Goal: Information Seeking & Learning: Learn about a topic

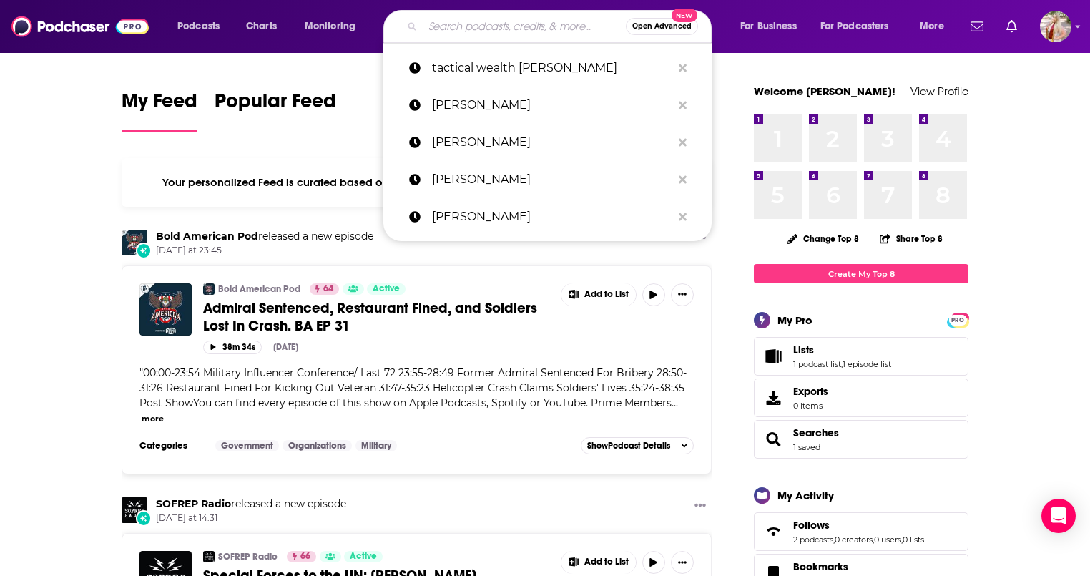
click at [505, 26] on input "Search podcasts, credits, & more..." at bounding box center [524, 26] width 203 height 23
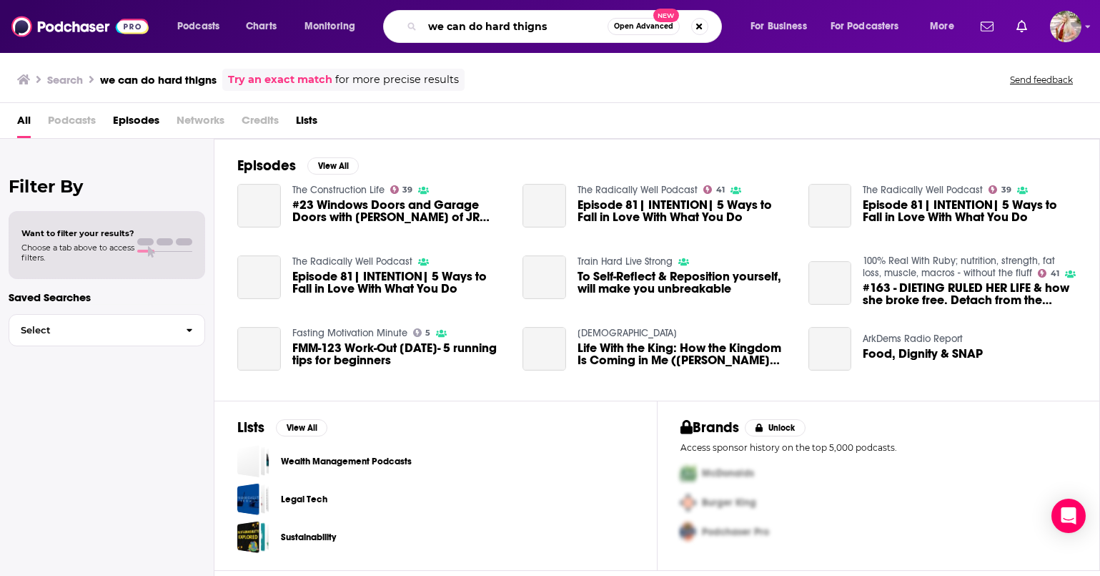
click at [505, 26] on input "we can do hard thigns" at bounding box center [515, 26] width 185 height 23
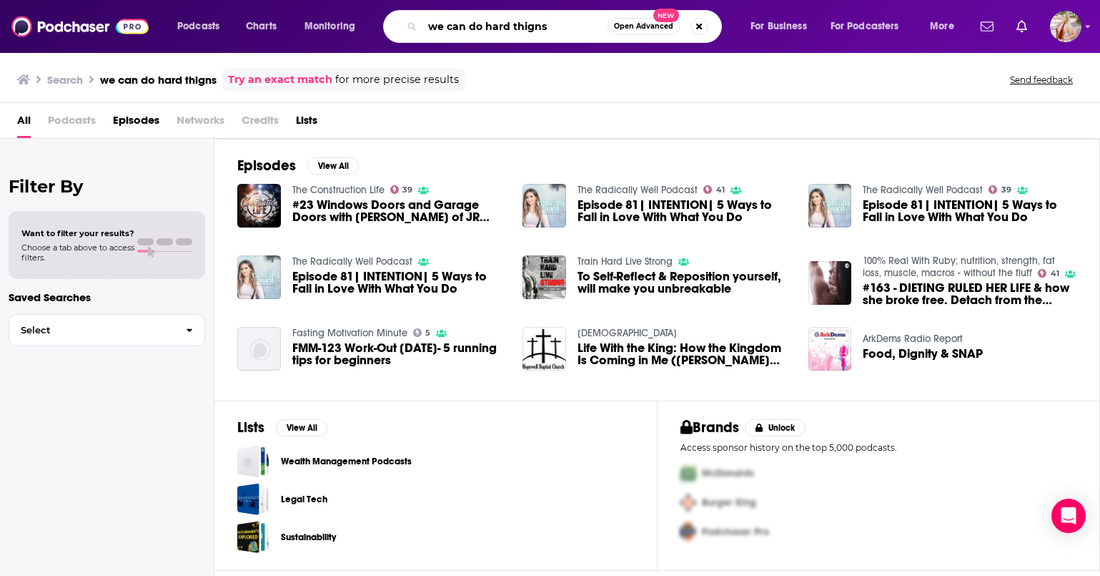
click at [525, 29] on input "we can do hard thigns" at bounding box center [515, 26] width 185 height 23
click at [535, 26] on input "we can do hard thigns" at bounding box center [515, 26] width 185 height 23
type input "we can do hard things"
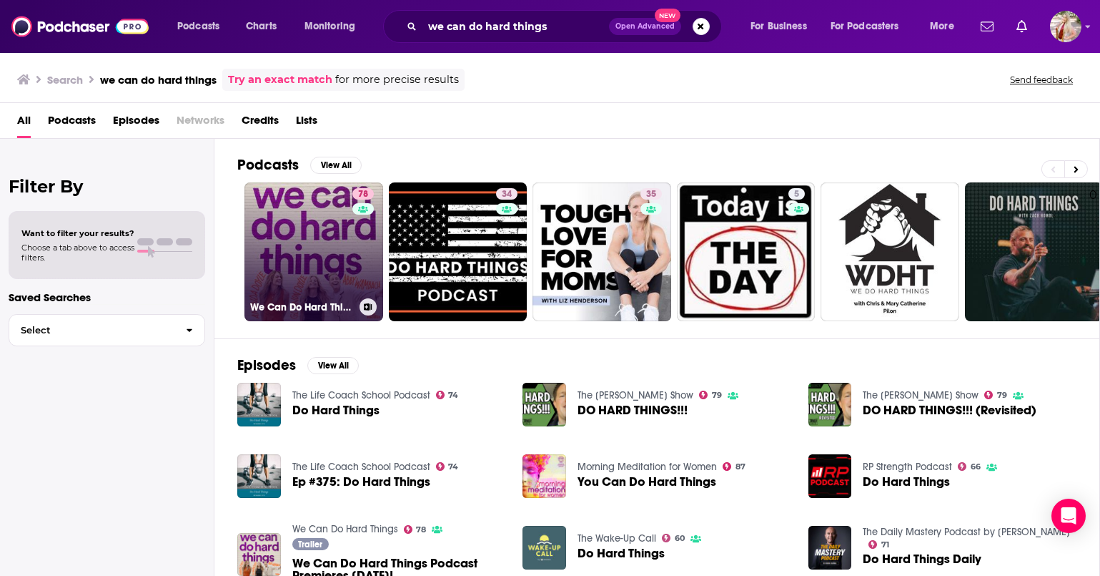
click at [316, 267] on link "78 We Can Do Hard Things" at bounding box center [314, 251] width 139 height 139
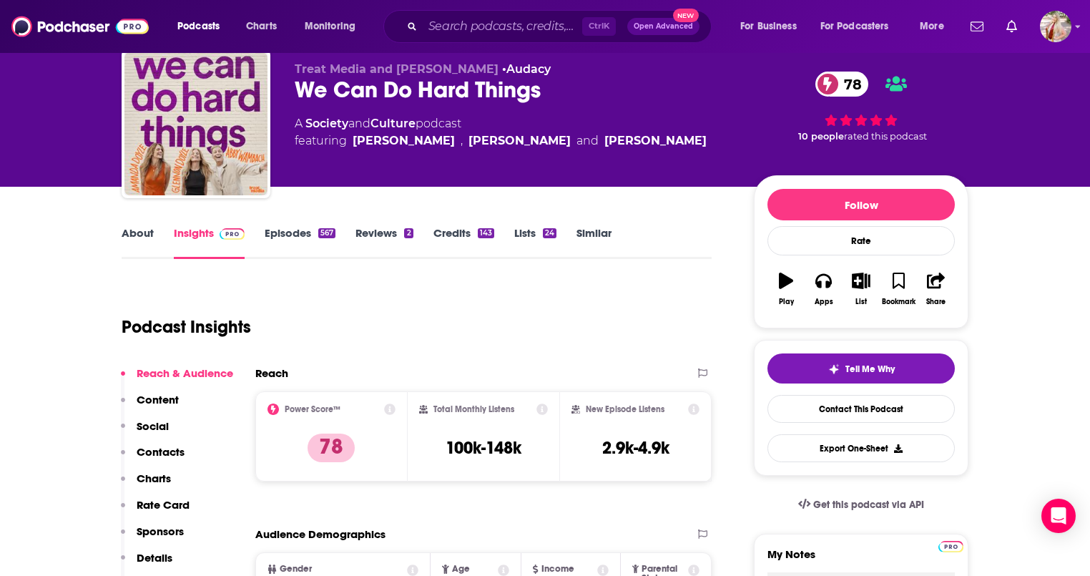
scroll to position [71, 0]
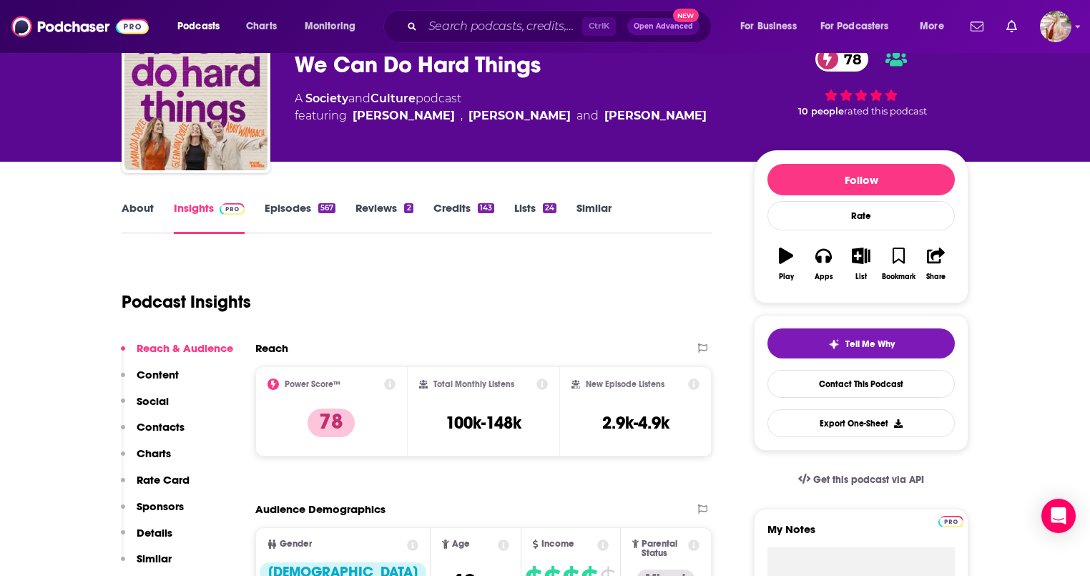
click at [139, 211] on link "About" at bounding box center [138, 217] width 32 height 33
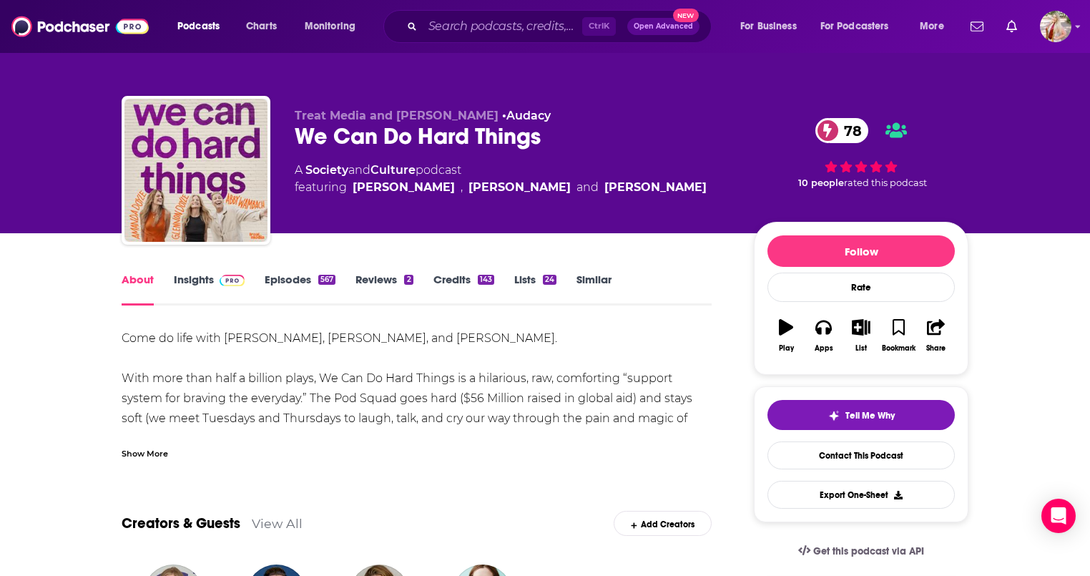
click at [125, 450] on div "Show More" at bounding box center [145, 452] width 46 height 14
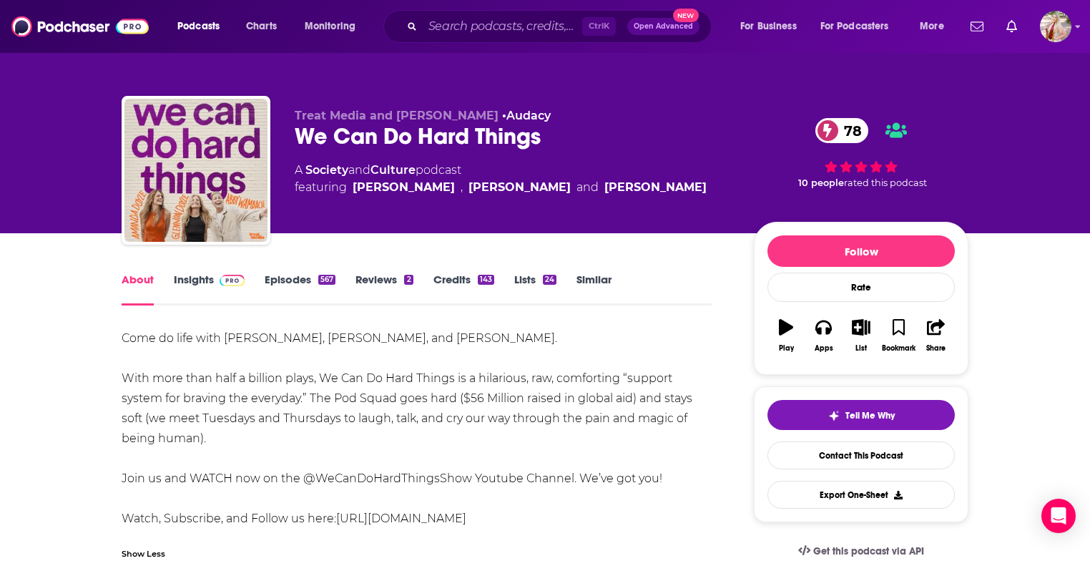
click at [209, 287] on link "Insights" at bounding box center [209, 288] width 71 height 33
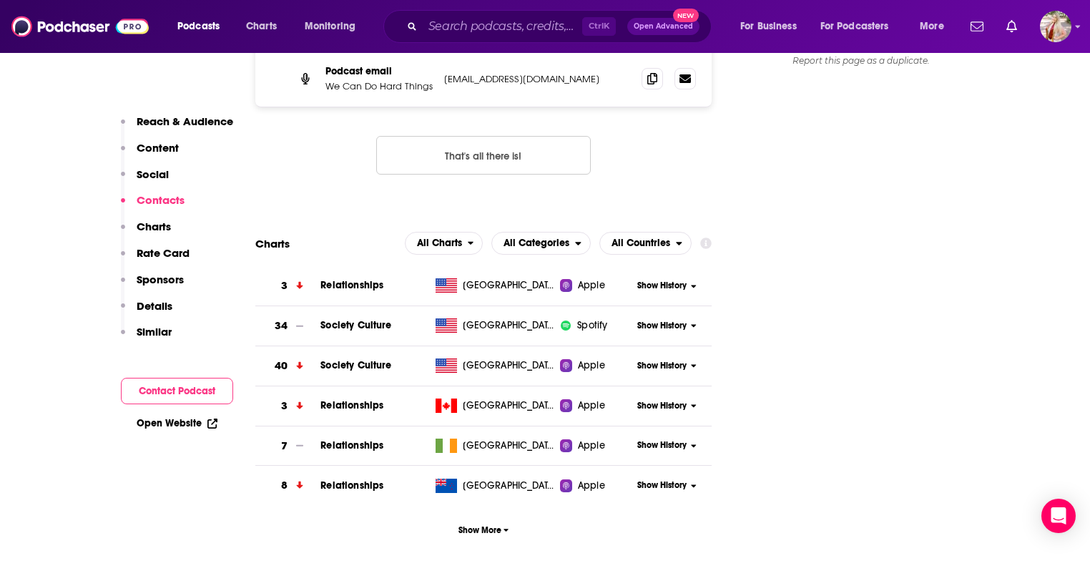
scroll to position [1644, 0]
